Goal: Task Accomplishment & Management: Manage account settings

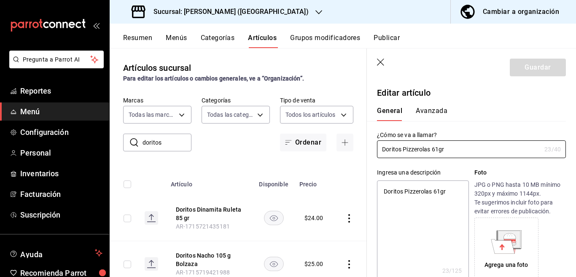
scroll to position [172, 0]
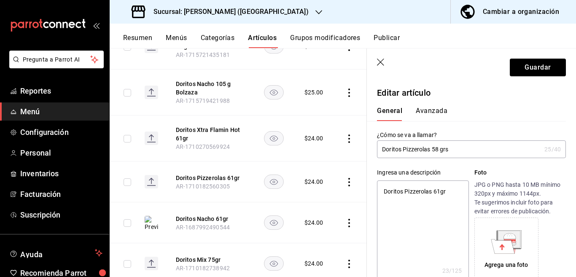
type input "Doritos PIZZEROLAS 58 grs"
click at [463, 149] on input "Doritos PIZZEROLAS 58 grs" at bounding box center [459, 149] width 164 height 17
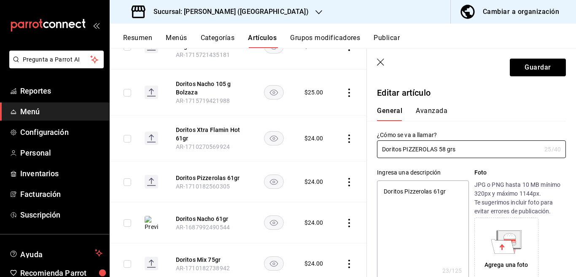
click at [423, 238] on textarea "Doritos Pizzerolas 61gr" at bounding box center [423, 230] width 92 height 101
click at [450, 191] on textarea "Doritos Pizzerolas 61gr" at bounding box center [423, 230] width 92 height 101
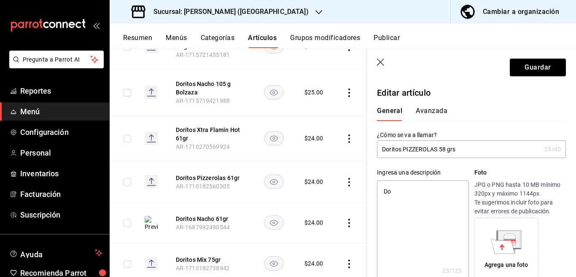
type textarea "D"
click at [451, 191] on textarea at bounding box center [423, 230] width 92 height 101
paste textarea "Doritos PIZZEROLAS 58 grs"
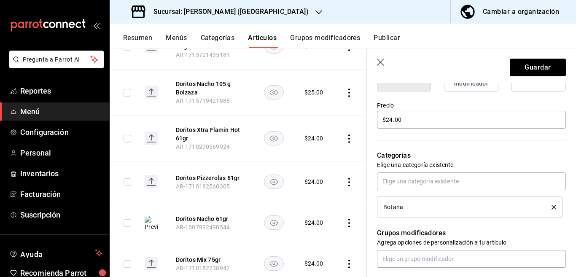
scroll to position [240, 0]
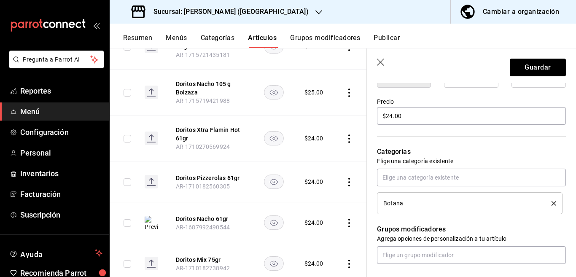
type textarea "Doritos PIZZEROLAS 58 grs"
click at [552, 203] on icon "delete" at bounding box center [554, 203] width 5 height 5
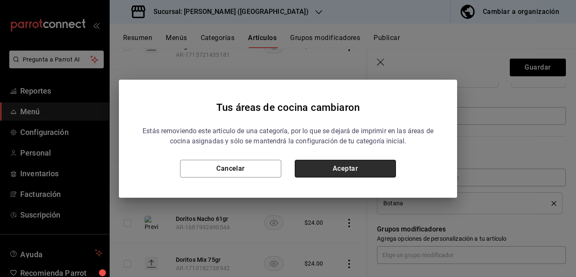
click at [356, 164] on button "Aceptar" at bounding box center [345, 169] width 101 height 18
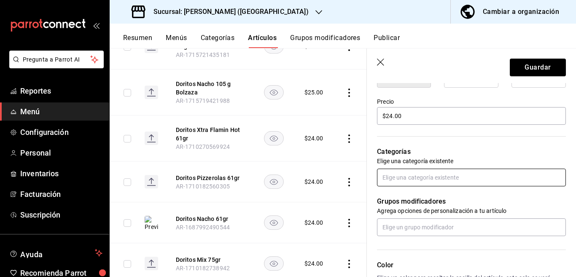
click at [398, 176] on input "text" at bounding box center [471, 178] width 189 height 18
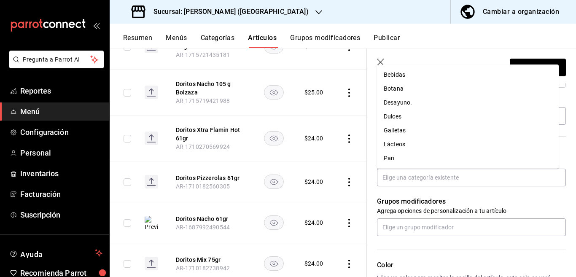
click at [379, 60] on icon "button" at bounding box center [381, 63] width 8 height 8
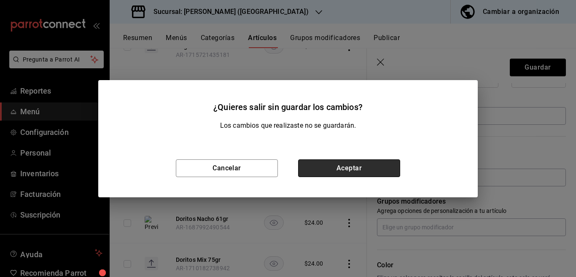
click at [316, 169] on button "Aceptar" at bounding box center [349, 168] width 102 height 18
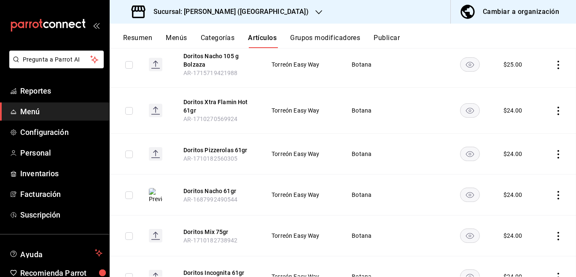
scroll to position [144, 0]
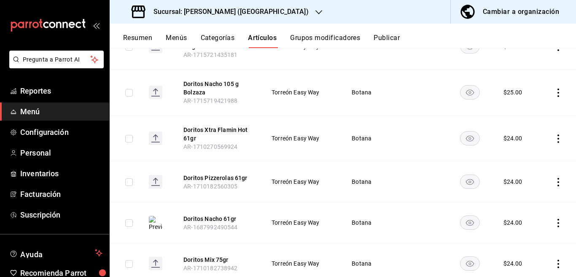
click at [315, 11] on icon "button" at bounding box center [318, 12] width 7 height 7
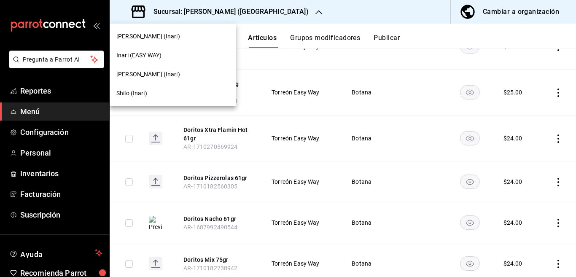
click at [150, 73] on span "[PERSON_NAME] (Inari)" at bounding box center [148, 74] width 64 height 9
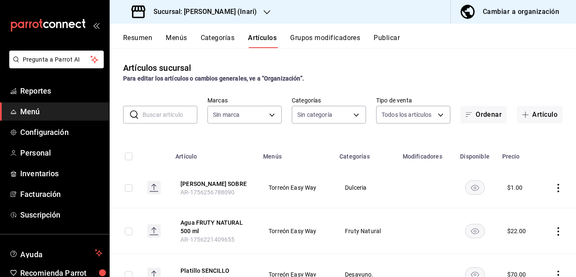
type input "3a12f2d0-a673-4e78-98e2-77088c85486e,dbaf704a-236a-4835-8a6b-203f3edb711b,c3cf4…"
type input "56fbb0f3-006a-4ed7-a5c0-48b255614585"
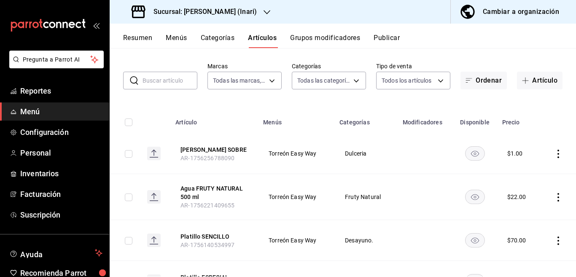
click at [172, 81] on input "text" at bounding box center [170, 80] width 55 height 17
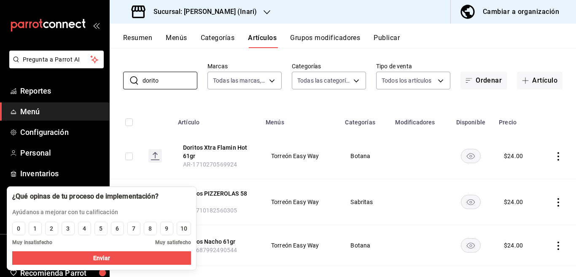
scroll to position [0, 0]
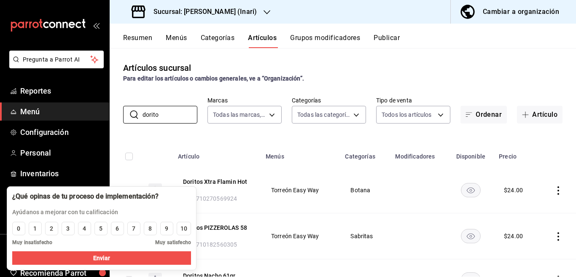
type input "doritos"
click at [148, 228] on div "8" at bounding box center [149, 228] width 3 height 9
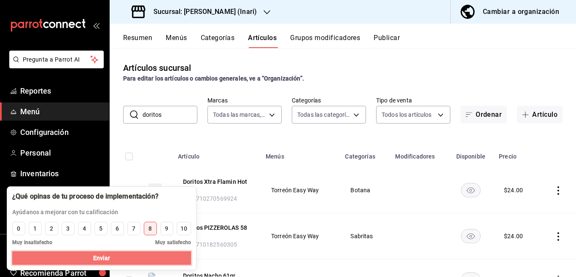
click at [123, 252] on button "Enviar" at bounding box center [101, 257] width 179 height 13
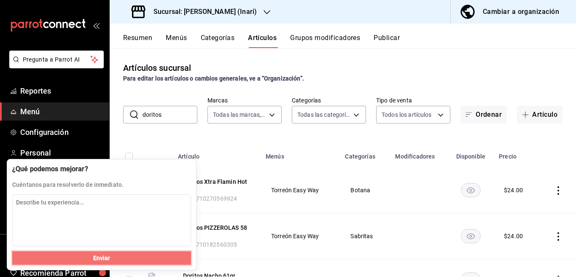
click at [139, 253] on button "Enviar" at bounding box center [101, 257] width 179 height 13
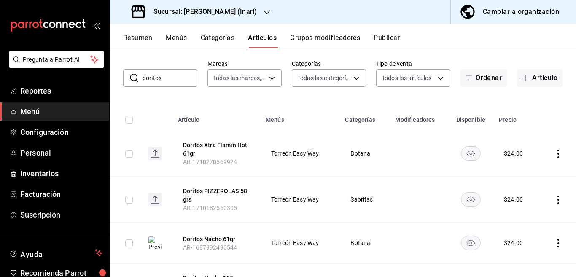
scroll to position [35, 0]
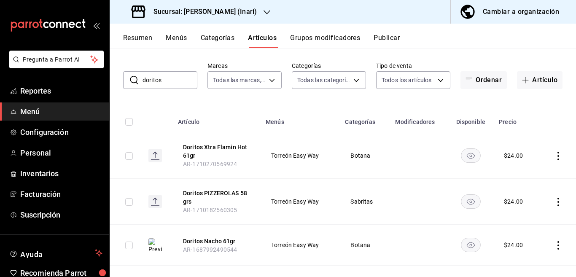
click at [557, 158] on icon "actions" at bounding box center [558, 156] width 2 height 8
click at [525, 171] on span "Editar" at bounding box center [526, 175] width 22 height 9
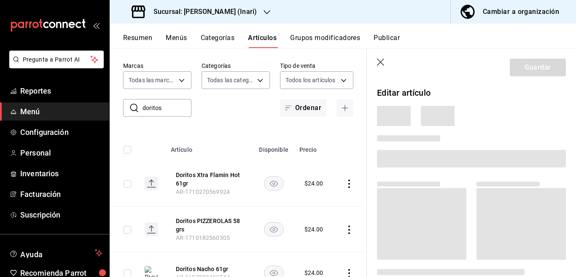
scroll to position [35, 0]
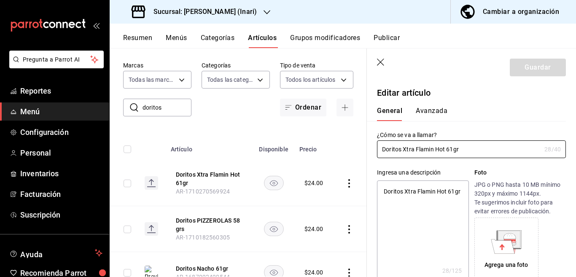
type textarea "x"
type input "$24.00"
type textarea "x"
click at [426, 202] on textarea "Doritos Xtra Flamin Hot 61gr" at bounding box center [423, 230] width 92 height 101
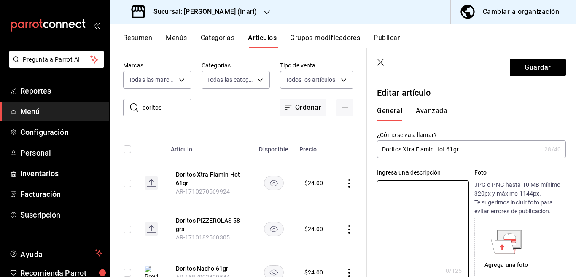
click at [463, 151] on input "Doritos Xtra Flamin Hot 61gr" at bounding box center [459, 149] width 164 height 17
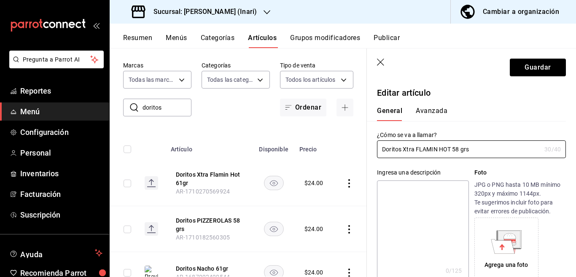
type input "Doritos Xtra FLAMIN HOT 58 grs"
click at [411, 187] on textarea at bounding box center [423, 230] width 92 height 101
paste textarea "Doritos Xtra FLAMIN HOT 58 grs"
type textarea "Doritos Xtra FLAMIN HOT 58 grs"
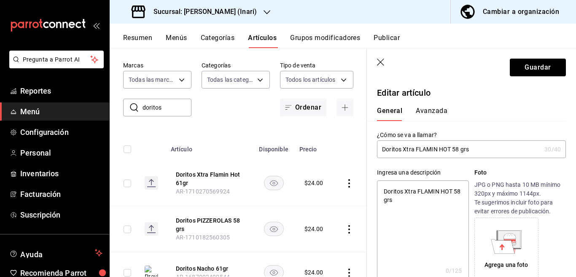
type textarea "x"
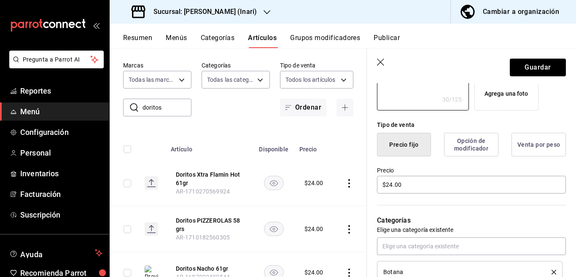
scroll to position [240, 0]
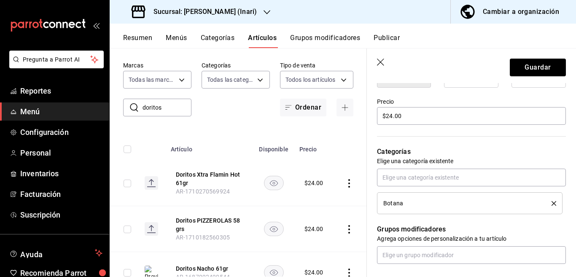
type textarea "Doritos Xtra FLAMIN HOT 58 grs"
click at [552, 203] on icon "delete" at bounding box center [554, 203] width 5 height 5
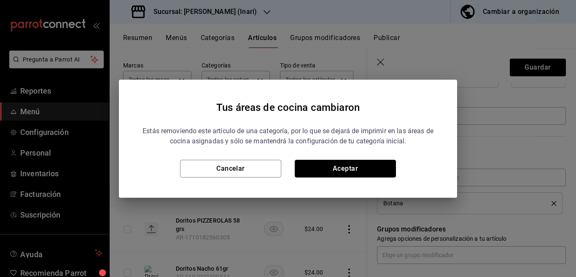
drag, startPoint x: 355, startPoint y: 162, endPoint x: 376, endPoint y: 177, distance: 25.6
click at [356, 162] on button "Aceptar" at bounding box center [345, 169] width 101 height 18
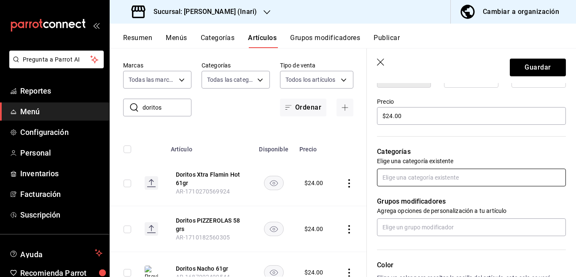
click at [403, 180] on input "text" at bounding box center [471, 178] width 189 height 18
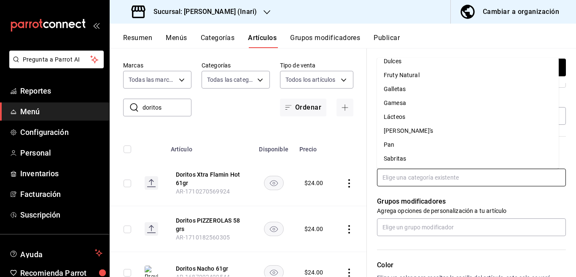
scroll to position [77, 0]
click at [397, 157] on li "Sabritas" at bounding box center [468, 158] width 182 height 14
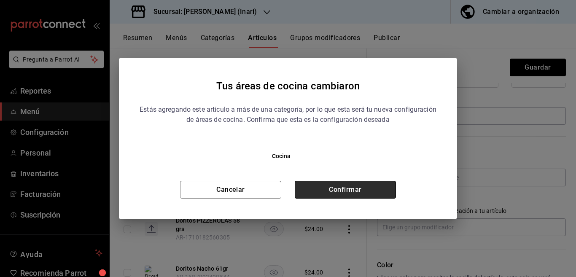
click at [349, 186] on button "Confirmar" at bounding box center [345, 190] width 101 height 18
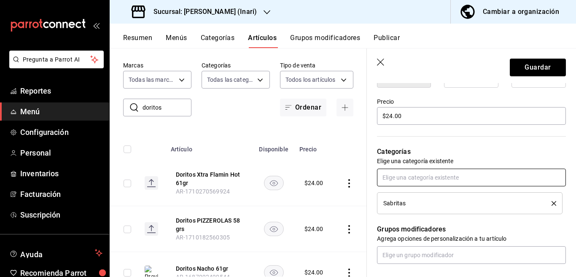
scroll to position [240, 0]
click at [529, 67] on button "Guardar" at bounding box center [538, 68] width 56 height 18
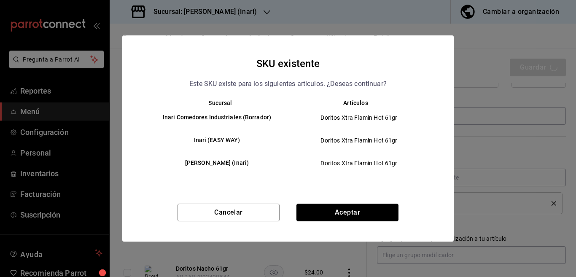
click at [337, 213] on button "Aceptar" at bounding box center [347, 213] width 102 height 18
type textarea "x"
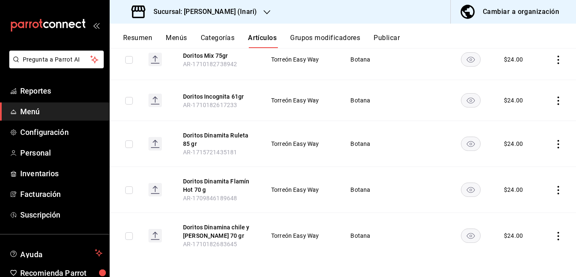
scroll to position [308, 0]
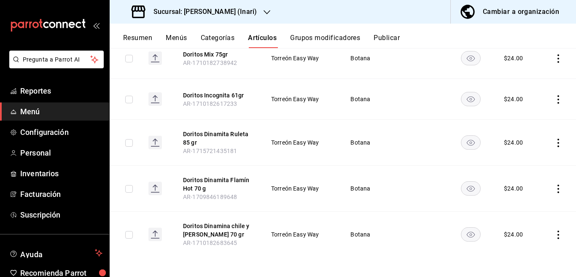
click at [554, 190] on icon "actions" at bounding box center [558, 189] width 8 height 8
click at [517, 209] on span "Editar" at bounding box center [526, 208] width 22 height 9
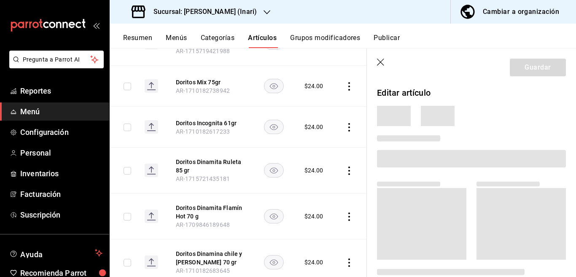
scroll to position [309, 0]
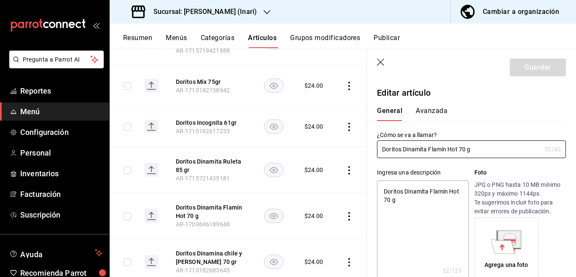
type textarea "x"
type input "$24.00"
type textarea "x"
click at [427, 199] on textarea "Doritos Dinamita Flamín Hot 70 g" at bounding box center [423, 230] width 92 height 101
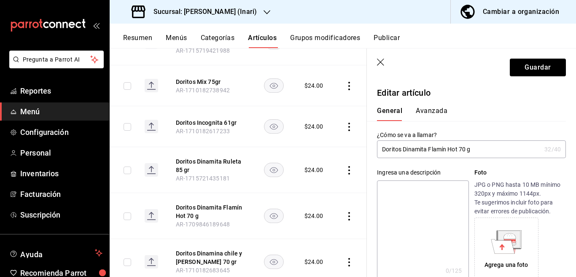
click at [477, 151] on input "Doritos Dinamita Flamín Hot 70 g" at bounding box center [459, 149] width 164 height 17
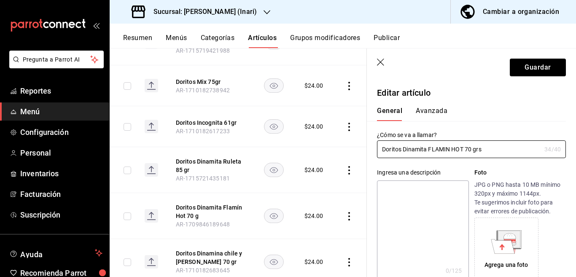
type input "Doritos Dinamita FLAMIN HOT 70 grs"
click at [417, 190] on textarea at bounding box center [423, 230] width 92 height 101
paste textarea "Doritos Dinamita FLAMIN HOT 70 grs"
type textarea "Doritos Dinamita FLAMIN HOT 70 grs"
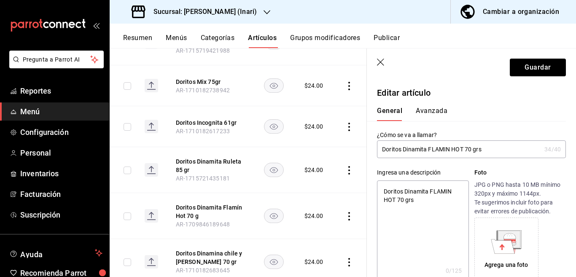
type textarea "x"
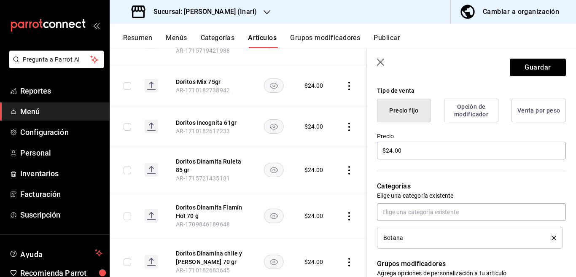
scroll to position [240, 0]
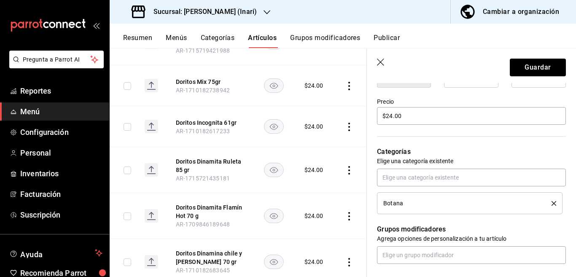
type textarea "Doritos Dinamita FLAMIN HOT 70 grs"
click at [552, 203] on icon "delete" at bounding box center [554, 203] width 5 height 5
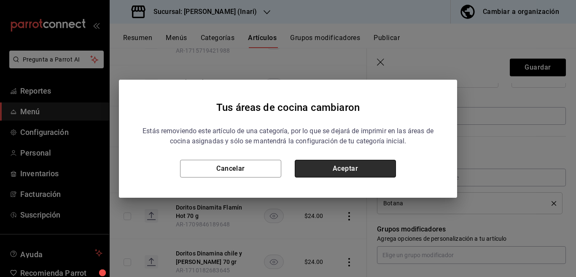
click at [360, 167] on button "Aceptar" at bounding box center [345, 169] width 101 height 18
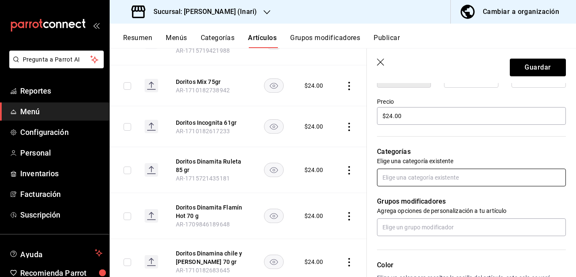
click at [397, 178] on input "text" at bounding box center [471, 178] width 189 height 18
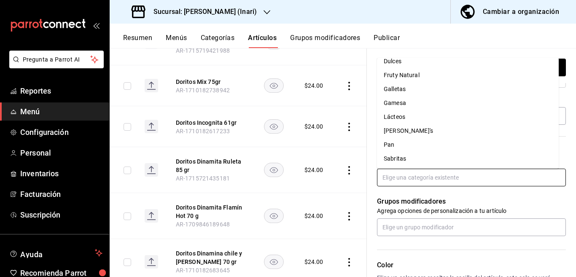
scroll to position [77, 0]
click at [394, 156] on li "Sabritas" at bounding box center [468, 158] width 182 height 14
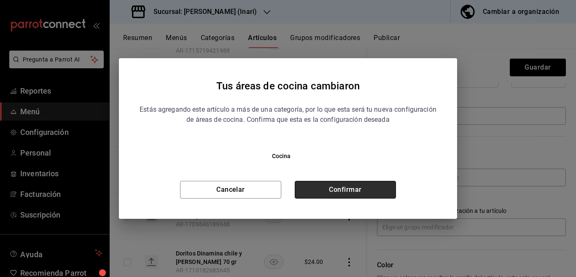
click at [341, 186] on button "Confirmar" at bounding box center [345, 190] width 101 height 18
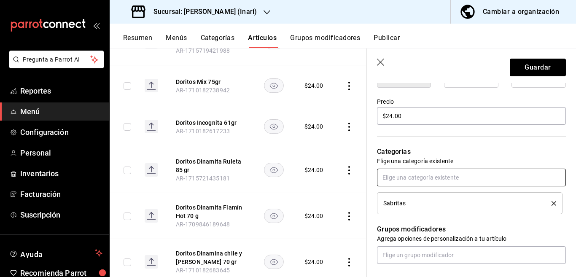
scroll to position [240, 0]
click at [522, 66] on button "Guardar" at bounding box center [538, 68] width 56 height 18
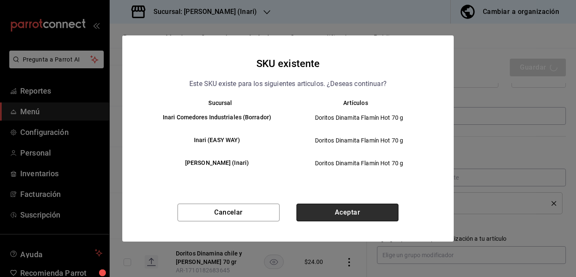
click at [371, 207] on button "Aceptar" at bounding box center [347, 213] width 102 height 18
type textarea "x"
type input "AR-1756310709619"
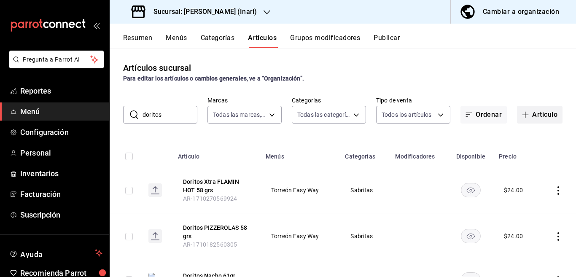
click at [537, 114] on button "Artículo" at bounding box center [540, 115] width 46 height 18
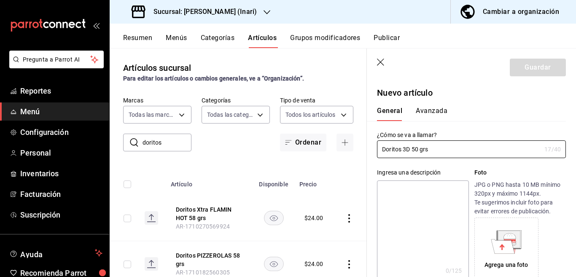
type input "Doritos 3D 50 grs"
click at [424, 189] on textarea at bounding box center [423, 230] width 92 height 101
paste textarea "Doritos 3D 50 grs"
type textarea "Doritos 3D 50 grs"
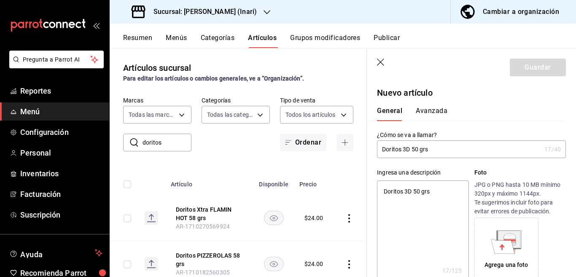
type textarea "x"
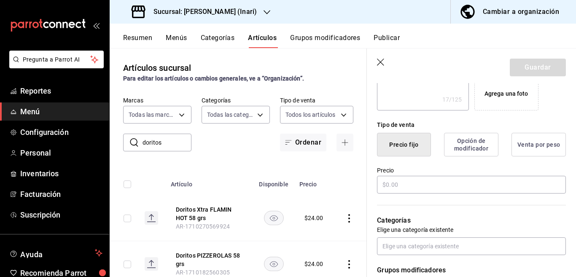
scroll to position [205, 0]
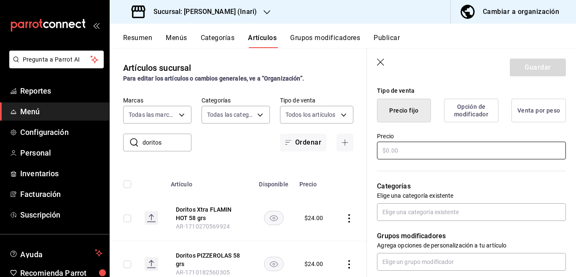
type textarea "Doritos 3D 50 grs"
type textarea "x"
click at [412, 150] on input "text" at bounding box center [471, 151] width 189 height 18
type input "$24.00"
type textarea "x"
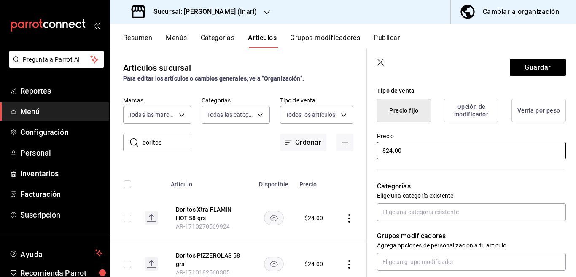
scroll to position [206, 0]
type input "$24.00"
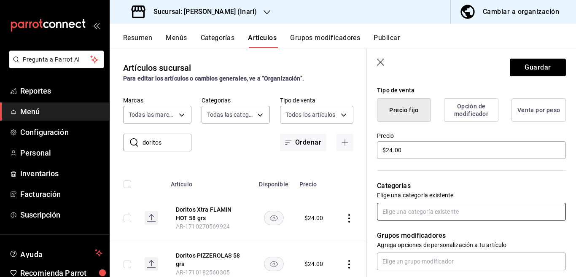
click at [415, 212] on input "text" at bounding box center [471, 212] width 189 height 18
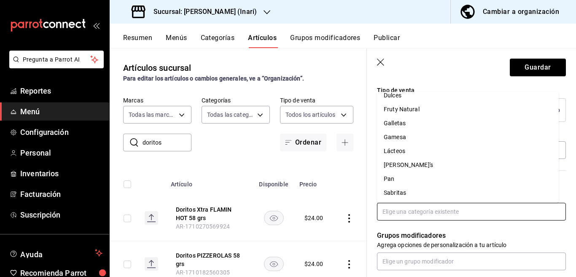
scroll to position [77, 0]
click at [398, 189] on li "Sabritas" at bounding box center [468, 193] width 182 height 14
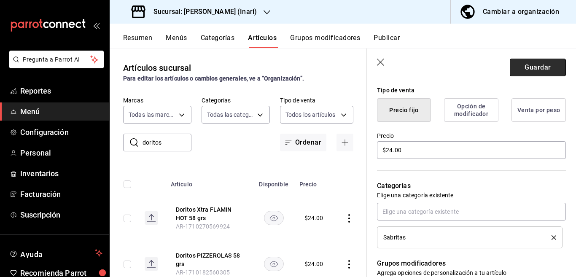
click at [533, 65] on button "Guardar" at bounding box center [538, 68] width 56 height 18
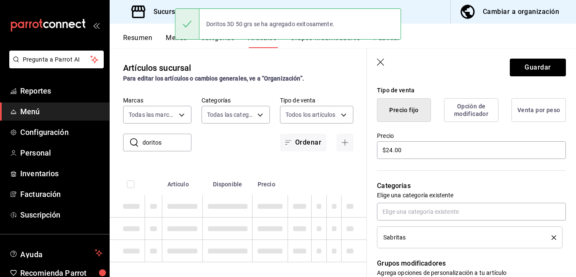
type textarea "x"
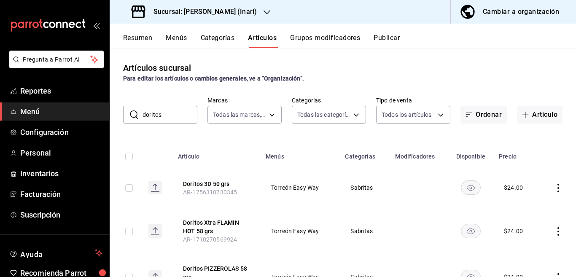
click at [172, 123] on input "doritos" at bounding box center [170, 114] width 55 height 17
type input "d"
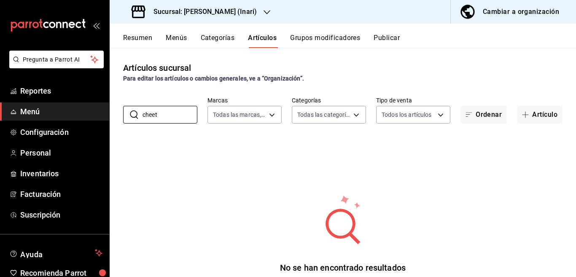
type input "cheetos"
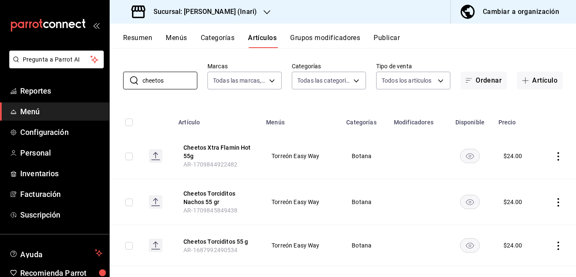
scroll to position [68, 0]
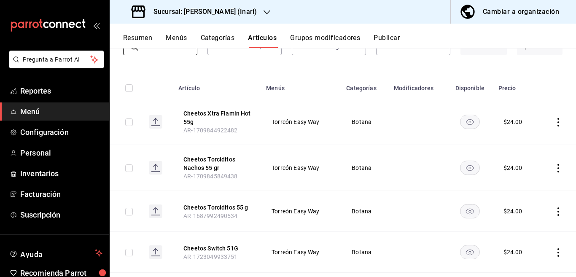
click at [557, 211] on icon "actions" at bounding box center [558, 211] width 2 height 8
click at [525, 218] on span "Editar" at bounding box center [526, 220] width 22 height 9
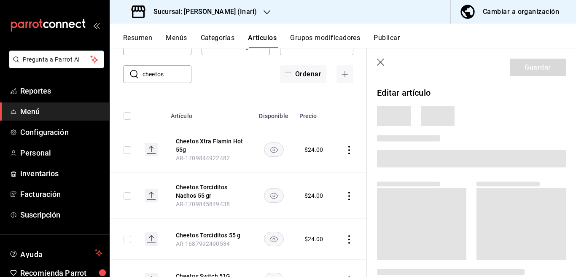
scroll to position [69, 0]
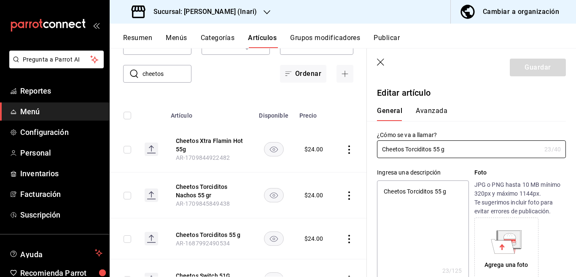
type textarea "x"
type input "$24.00"
type input "Cheetos Torciditos 58 g"
type textarea "x"
type input "Cheetos Torciditos 58 grs"
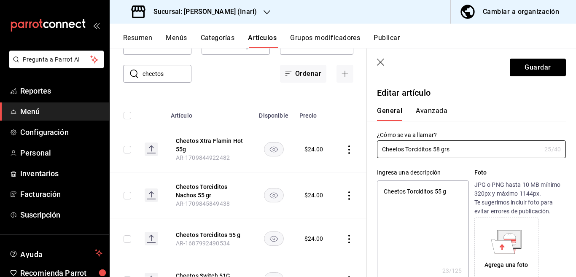
type textarea "x"
type input "Cheetos Torciditos 58 grs"
click at [452, 192] on textarea "Cheetos Torciditos 55 g" at bounding box center [423, 230] width 92 height 101
type textarea "x"
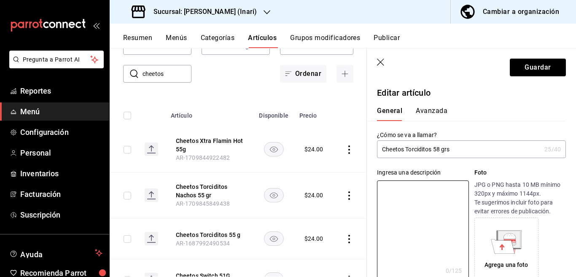
click at [440, 150] on input "Cheetos Torciditos 58 grs" at bounding box center [459, 149] width 164 height 17
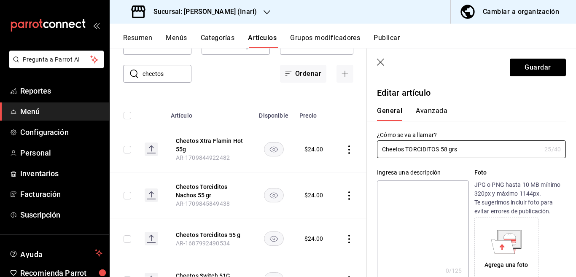
type input "Cheetos TORCIDITOS 58 grs"
click at [423, 188] on textarea at bounding box center [423, 230] width 92 height 101
paste textarea "Cheetos TORCIDITOS 58 grs"
type textarea "Cheetos TORCIDITOS 58 grs"
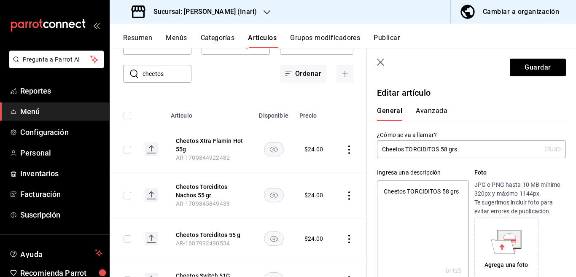
type textarea "x"
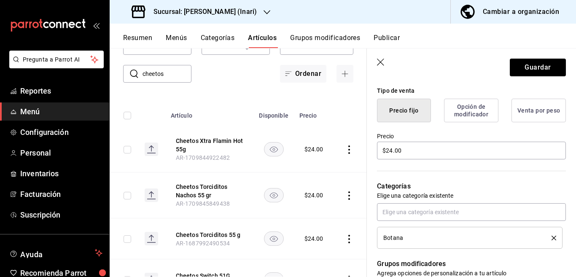
scroll to position [240, 0]
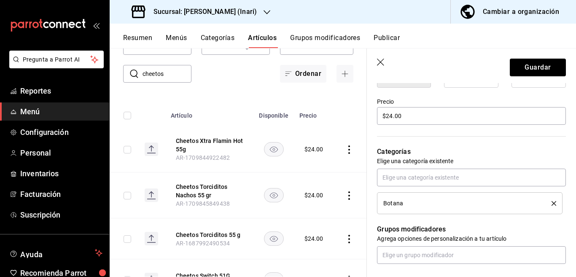
type textarea "Cheetos TORCIDITOS 58 grs"
click at [552, 202] on icon "delete" at bounding box center [554, 203] width 5 height 5
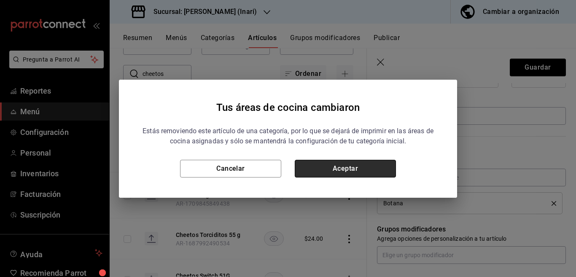
click at [380, 167] on button "Aceptar" at bounding box center [345, 169] width 101 height 18
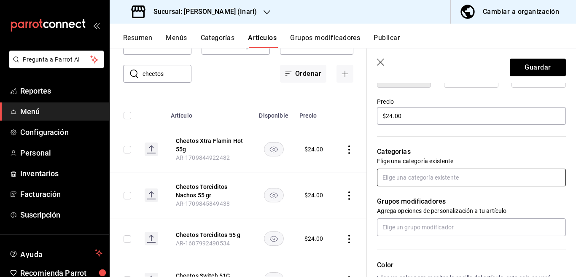
click at [415, 178] on input "text" at bounding box center [471, 178] width 189 height 18
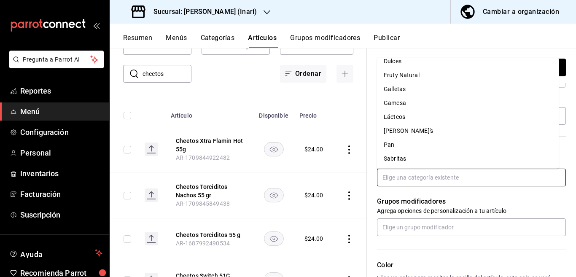
scroll to position [77, 0]
click at [394, 156] on li "Sabritas" at bounding box center [468, 158] width 182 height 14
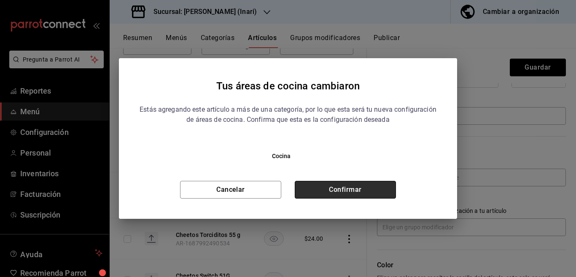
click at [347, 187] on button "Confirmar" at bounding box center [345, 190] width 101 height 18
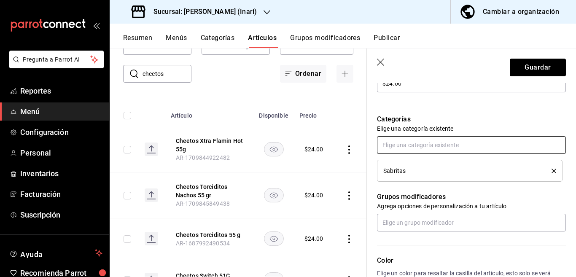
scroll to position [274, 0]
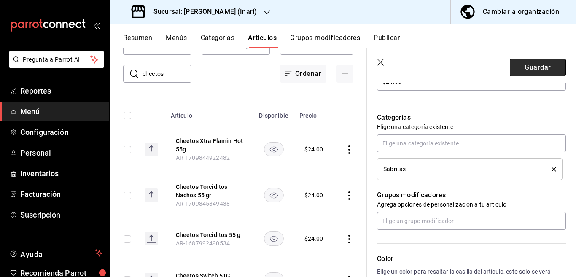
click at [528, 68] on button "Guardar" at bounding box center [538, 68] width 56 height 18
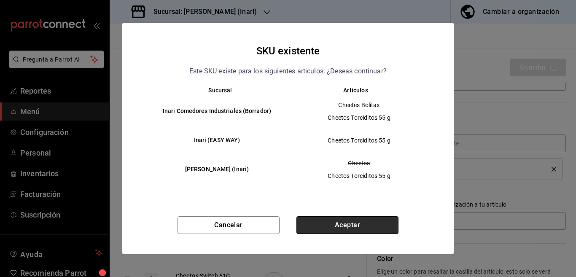
click at [340, 224] on button "Aceptar" at bounding box center [347, 225] width 102 height 18
type textarea "x"
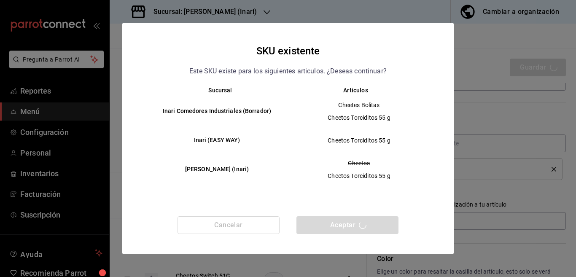
type textarea "x"
type input "AR-1756310992497"
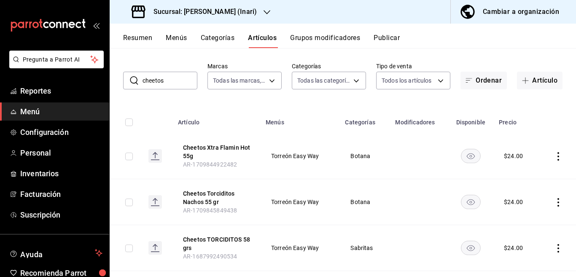
scroll to position [68, 0]
